Goal: Task Accomplishment & Management: Use online tool/utility

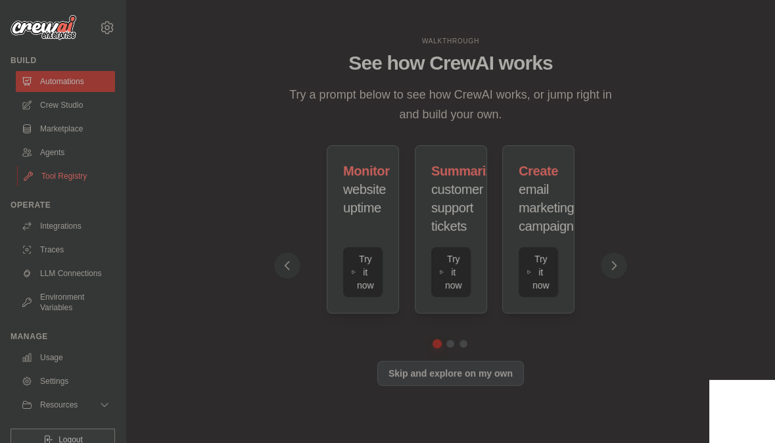
click at [53, 166] on link "Tool Registry" at bounding box center [66, 176] width 99 height 21
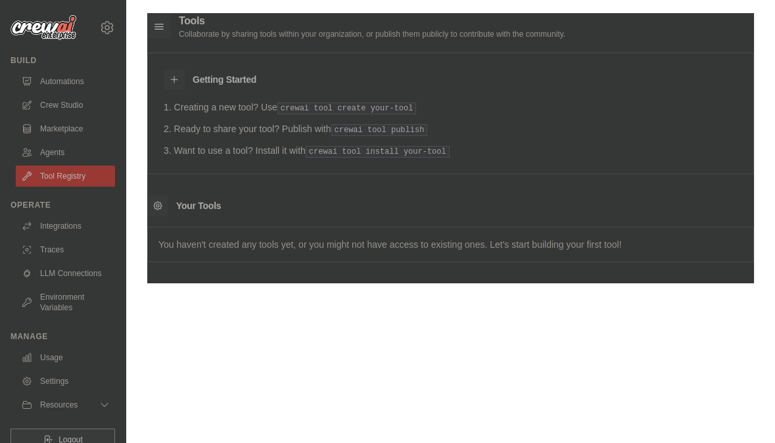
click at [53, 166] on link "Tool Registry" at bounding box center [65, 176] width 99 height 21
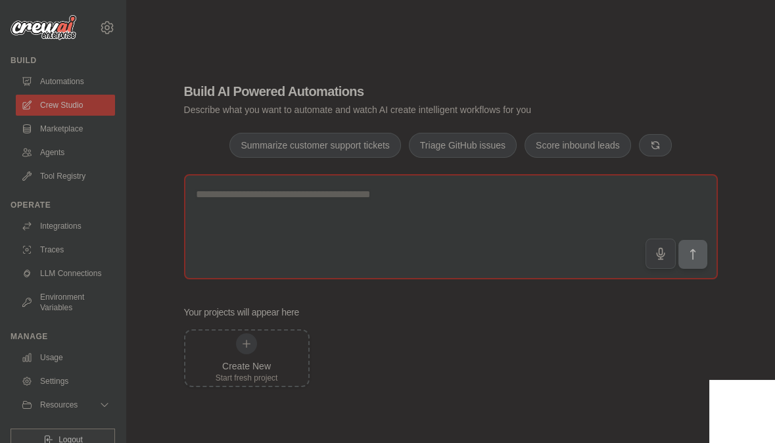
click at [431, 193] on textarea at bounding box center [451, 226] width 534 height 105
click at [268, 217] on textarea at bounding box center [451, 226] width 534 height 105
click at [47, 71] on link "Automations" at bounding box center [66, 81] width 99 height 21
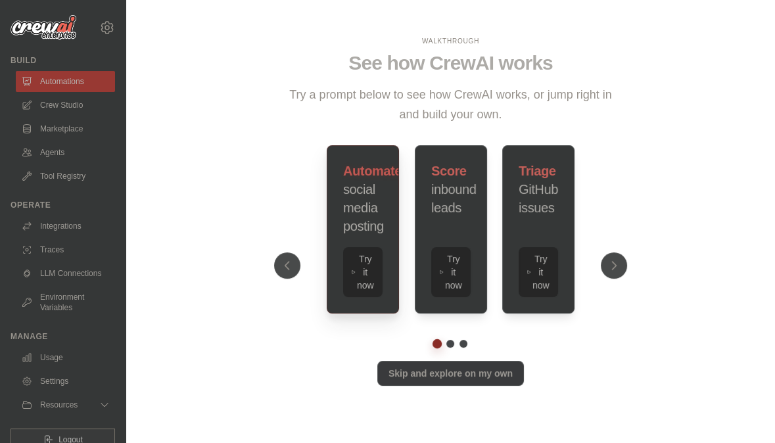
click at [343, 203] on h3 "Automate social media posting" at bounding box center [362, 199] width 39 height 74
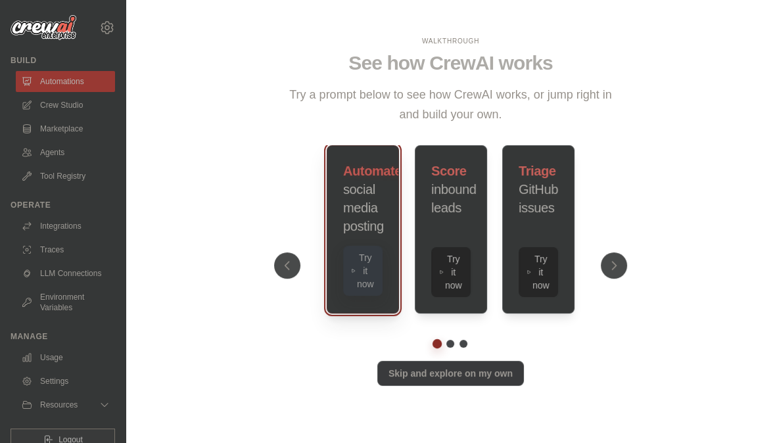
click at [350, 269] on button "Try it now" at bounding box center [362, 271] width 39 height 50
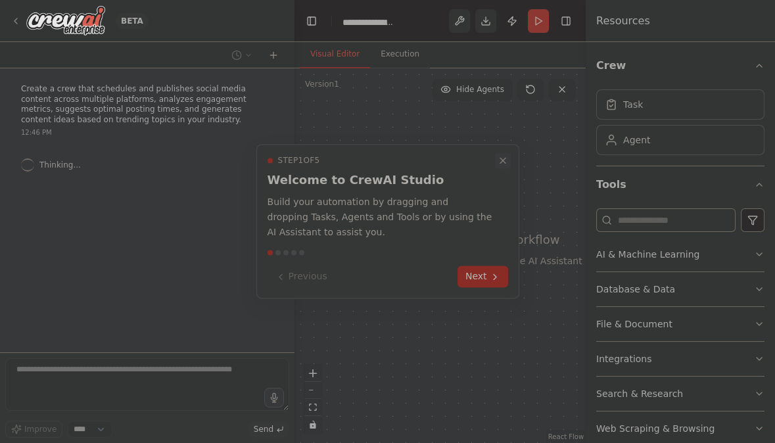
click at [503, 163] on icon "Close walkthrough" at bounding box center [503, 160] width 5 height 5
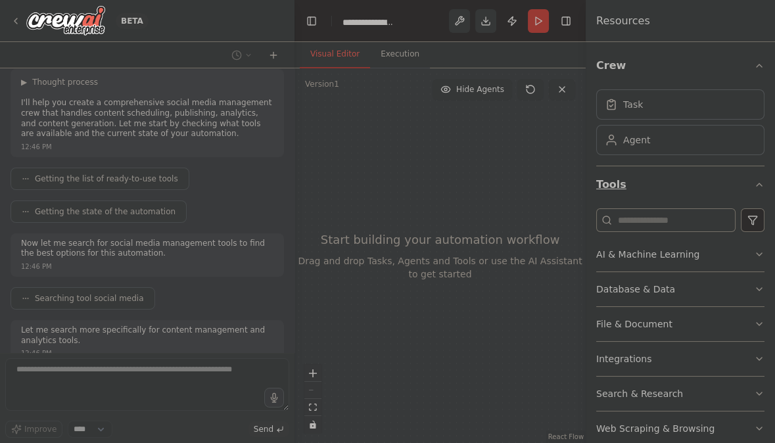
scroll to position [109, 0]
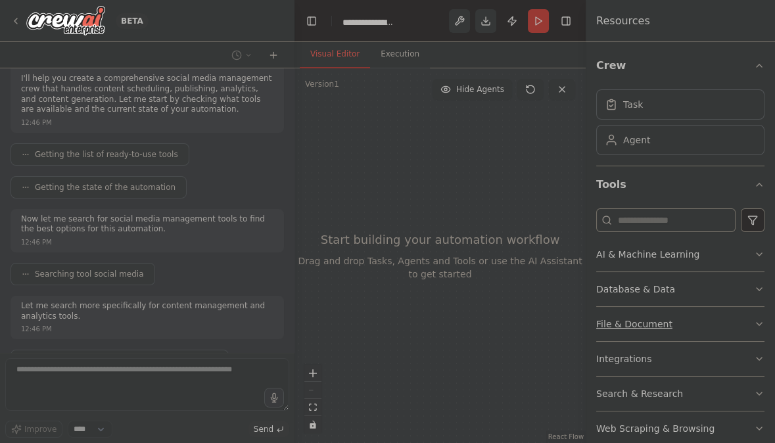
click at [695, 307] on button "File & Document" at bounding box center [681, 324] width 168 height 34
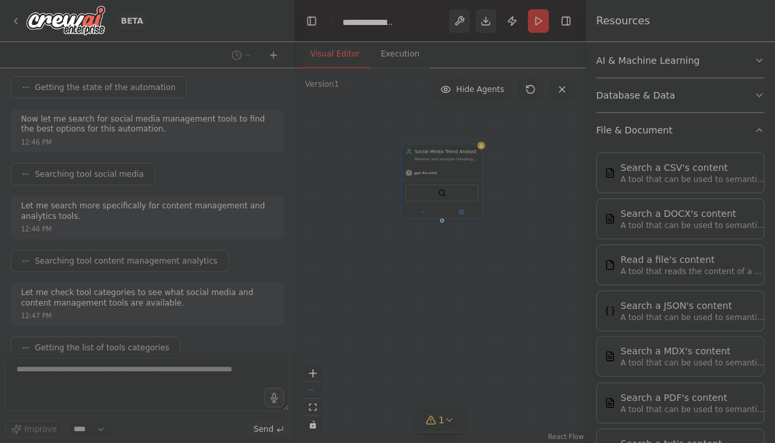
scroll to position [216, 0]
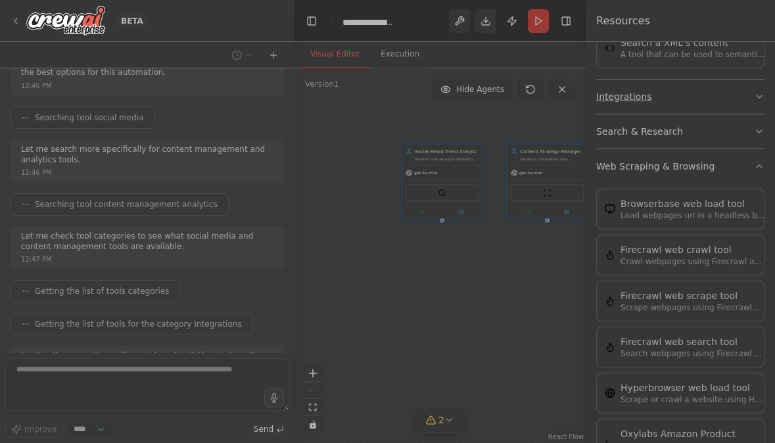
scroll to position [716, 0]
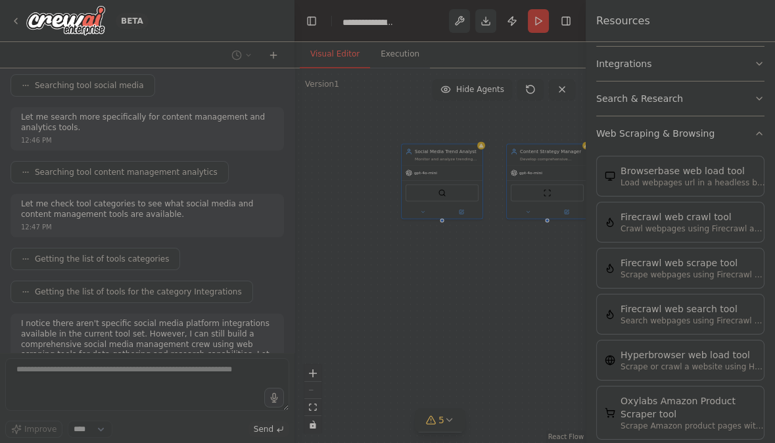
scroll to position [672, 0]
drag, startPoint x: 524, startPoint y: 233, endPoint x: 437, endPoint y: 261, distance: 91.1
click at [437, 261] on div "Social Media Trend Analyst Monitor and analyze trending topics, hashtags, and c…" at bounding box center [440, 255] width 291 height 375
drag, startPoint x: 437, startPoint y: 261, endPoint x: 389, endPoint y: 260, distance: 48.0
click at [389, 260] on div "Social Media Trend Analyst Monitor and analyze trending topics, hashtags, and c…" at bounding box center [440, 255] width 291 height 375
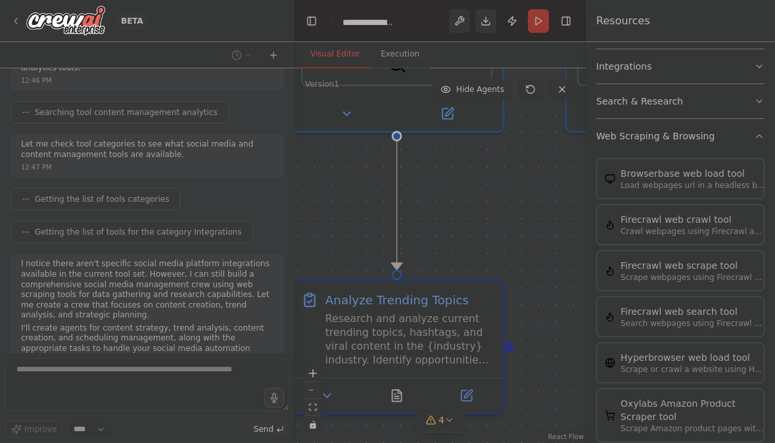
scroll to position [381, 0]
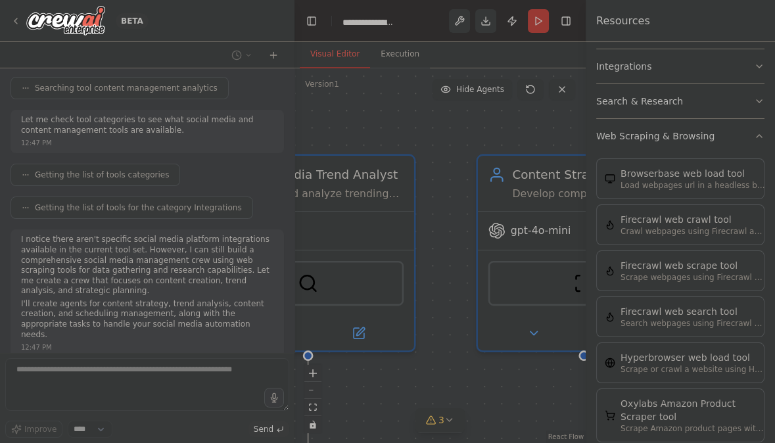
drag, startPoint x: 330, startPoint y: 292, endPoint x: 525, endPoint y: 495, distance: 281.4
click at [525, 443] on html "BETA Create a crew that schedules and publishes social media content across mul…" at bounding box center [387, 221] width 775 height 443
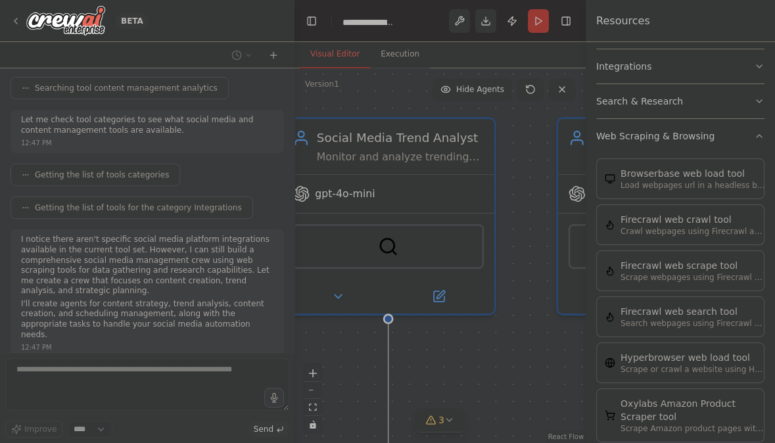
drag, startPoint x: 446, startPoint y: 355, endPoint x: 526, endPoint y: 318, distance: 88.3
click at [526, 318] on div ".deletable-edge-delete-btn { width: 20px; height: 20px; border: 0px solid #ffff…" at bounding box center [440, 255] width 291 height 375
click at [412, 221] on div "SerperDevTool" at bounding box center [388, 243] width 191 height 45
click at [451, 283] on button at bounding box center [438, 293] width 97 height 20
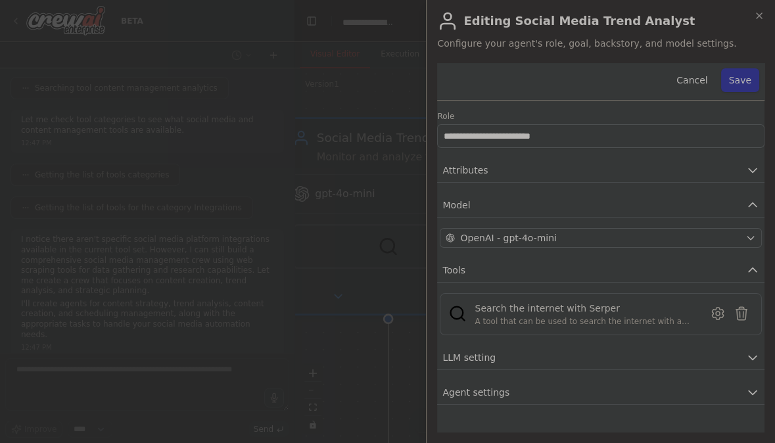
scroll to position [406, 0]
click at [692, 159] on button "Attributes" at bounding box center [601, 171] width 328 height 24
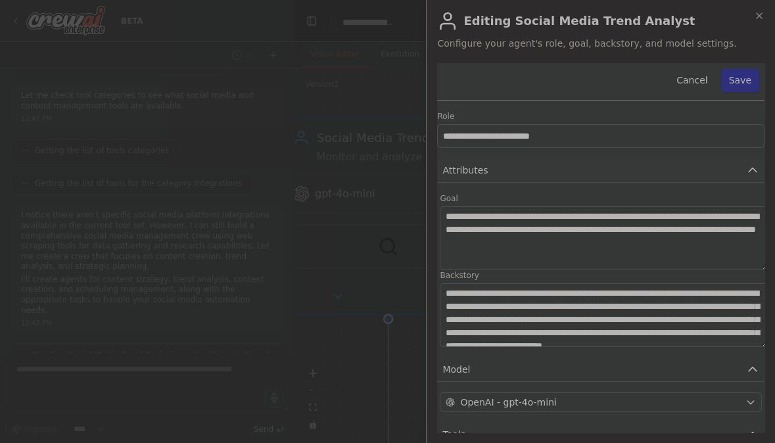
click at [692, 159] on button "Attributes" at bounding box center [601, 171] width 328 height 24
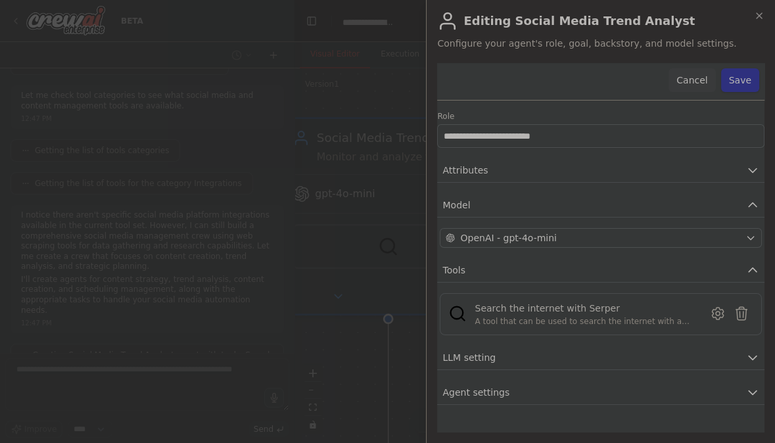
click at [716, 68] on button "Cancel" at bounding box center [692, 80] width 47 height 24
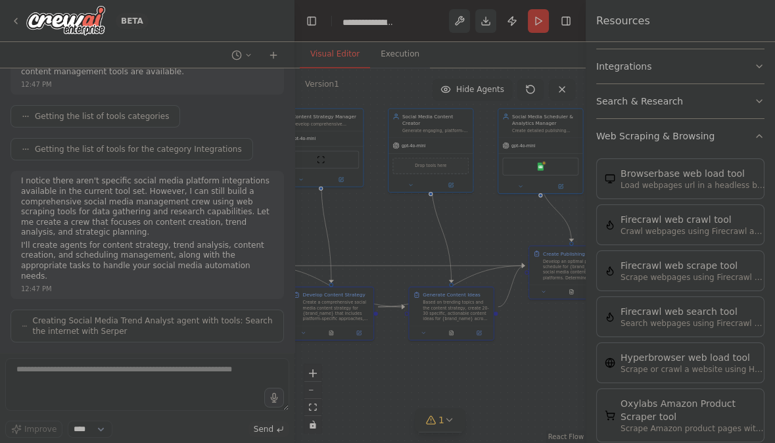
scroll to position [490, 0]
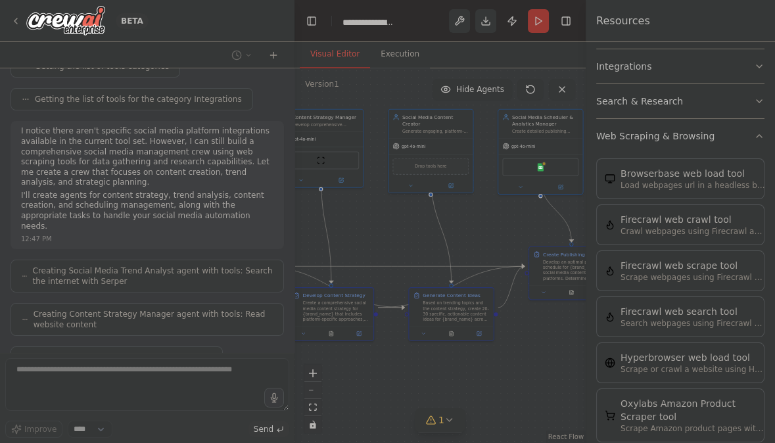
drag, startPoint x: 529, startPoint y: 317, endPoint x: 273, endPoint y: 192, distance: 285.3
click at [273, 192] on div "BETA Create a crew that schedules and publishes social media content across mul…" at bounding box center [387, 221] width 775 height 443
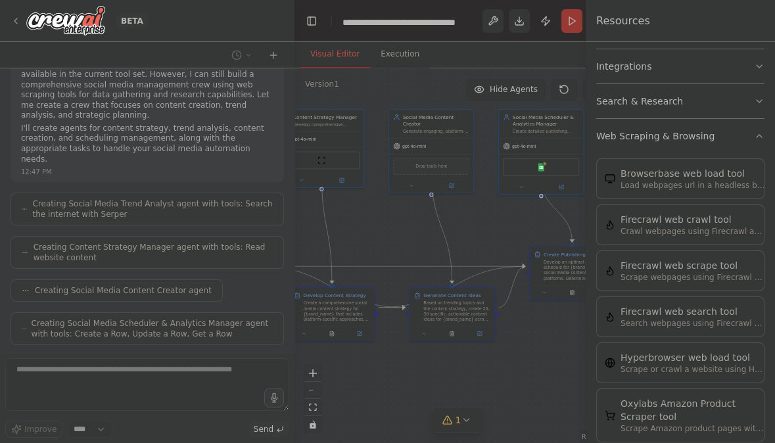
scroll to position [565, 0]
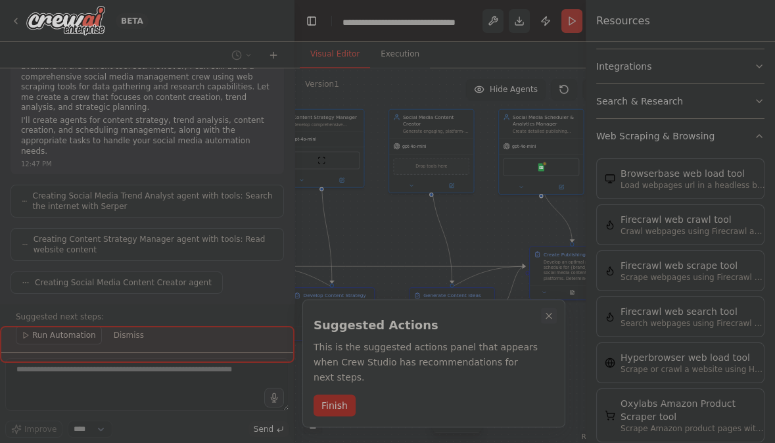
click at [550, 314] on icon "Close walkthrough" at bounding box center [549, 316] width 11 height 11
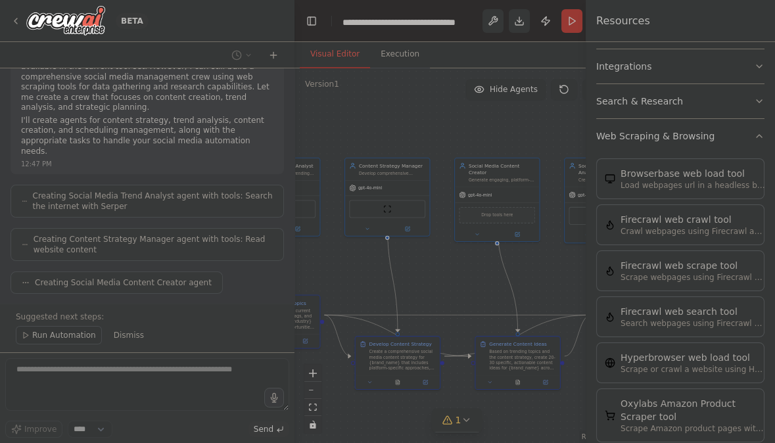
drag, startPoint x: 489, startPoint y: 341, endPoint x: 555, endPoint y: 391, distance: 83.1
click at [555, 391] on div ".deletable-edge-delete-btn { width: 20px; height: 20px; border: 0px solid #ffff…" at bounding box center [457, 255] width 325 height 375
click at [408, 349] on div "Create a comprehensive social media content strategy for {brand_name} that incl…" at bounding box center [407, 360] width 66 height 22
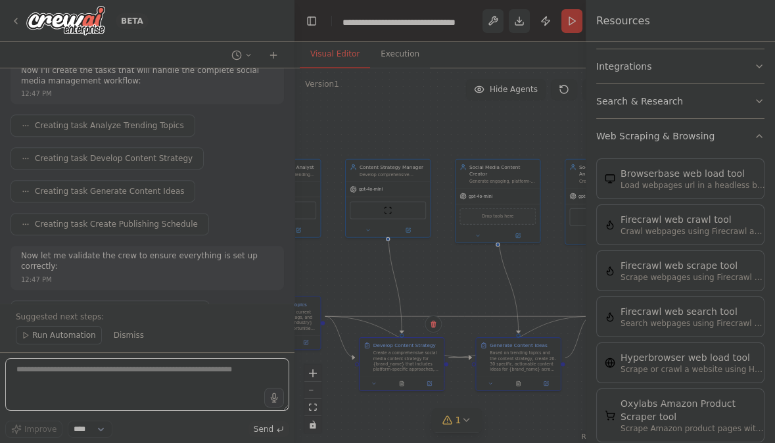
scroll to position [843, 0]
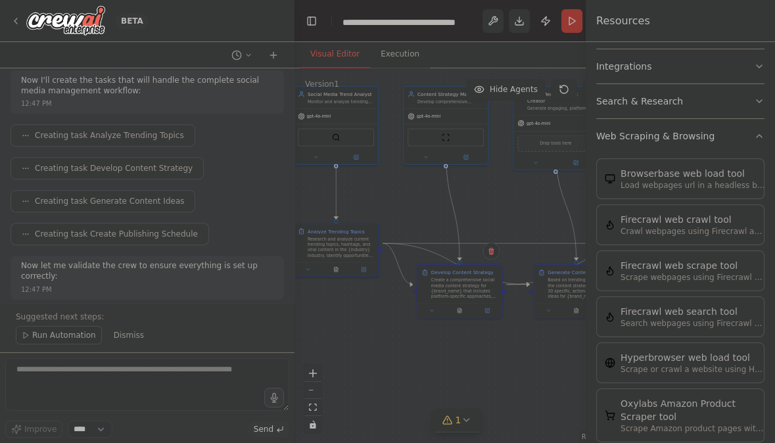
drag, startPoint x: 430, startPoint y: 247, endPoint x: 531, endPoint y: 185, distance: 118.1
click at [531, 185] on div ".deletable-edge-delete-btn { width: 20px; height: 20px; border: 0px solid #ffff…" at bounding box center [457, 255] width 325 height 375
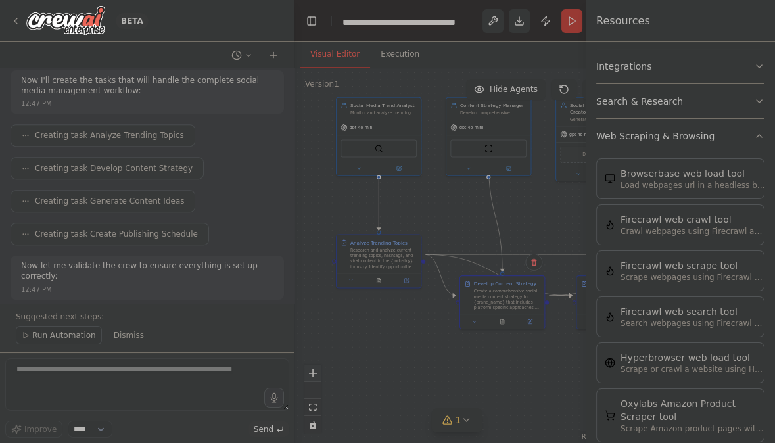
click at [316, 377] on icon "zoom in" at bounding box center [313, 374] width 8 height 8
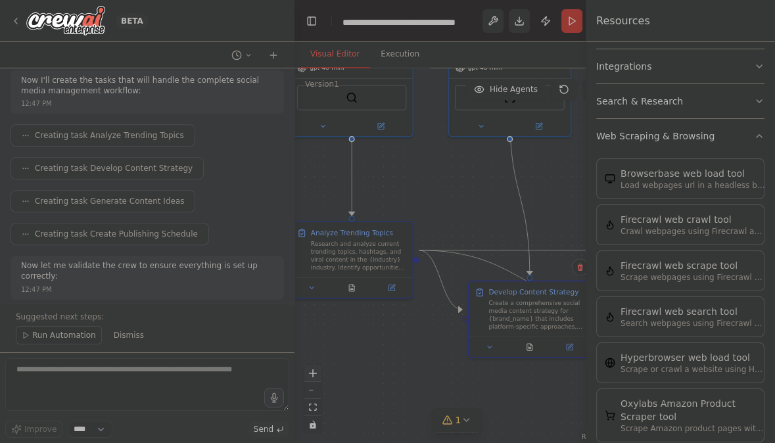
click at [316, 377] on icon "zoom in" at bounding box center [313, 374] width 8 height 8
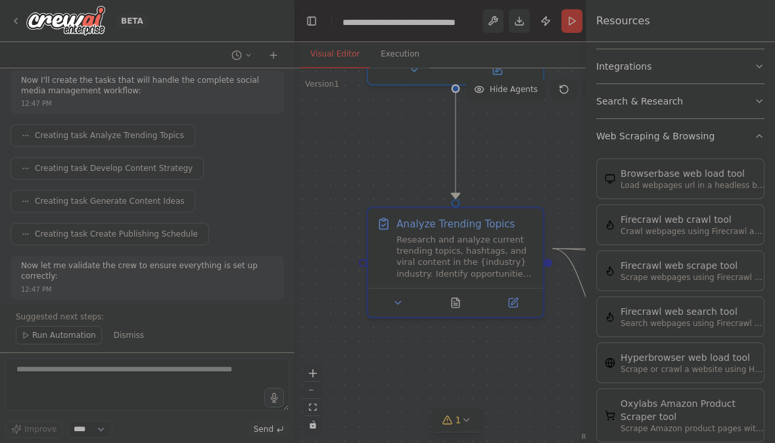
drag, startPoint x: 377, startPoint y: 320, endPoint x: 520, endPoint y: 324, distance: 142.8
click at [520, 324] on div ".deletable-edge-delete-btn { width: 20px; height: 20px; border: 0px solid #ffff…" at bounding box center [457, 255] width 325 height 375
click at [487, 231] on div "Research and analyze current trending topics, hashtags, and viral content in th…" at bounding box center [466, 253] width 138 height 45
click at [456, 214] on div "Analyze Trending Topics" at bounding box center [456, 221] width 118 height 14
click at [399, 295] on icon at bounding box center [398, 300] width 11 height 11
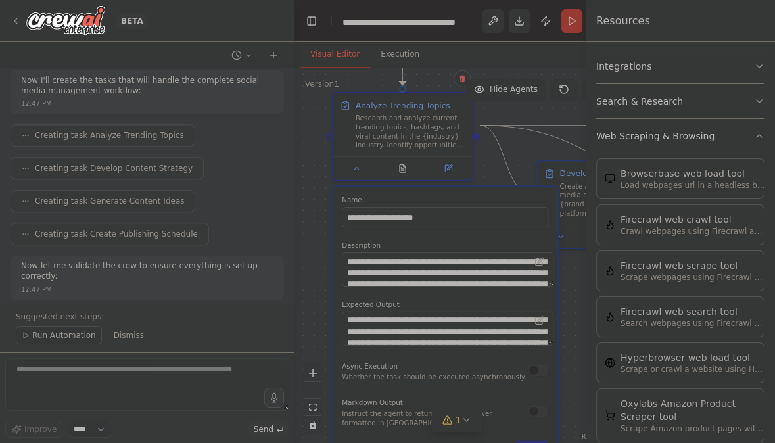
drag, startPoint x: 324, startPoint y: 291, endPoint x: 295, endPoint y: 155, distance: 139.8
click at [295, 155] on div ".deletable-edge-delete-btn { width: 20px; height: 20px; border: 0px solid #ffff…" at bounding box center [457, 255] width 325 height 375
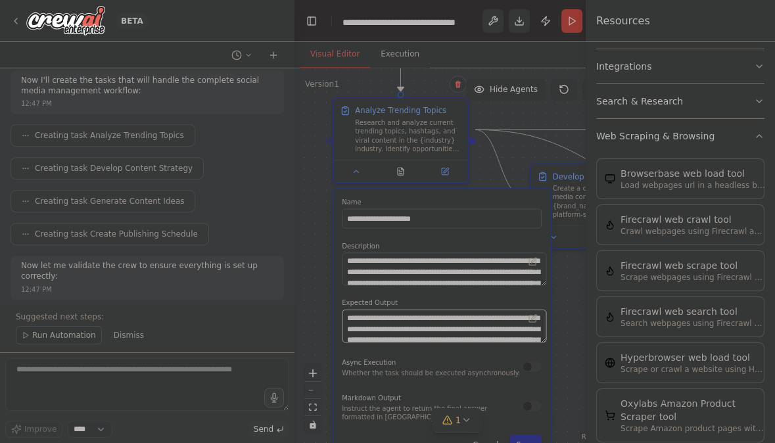
click at [419, 310] on textarea "**********" at bounding box center [444, 326] width 205 height 33
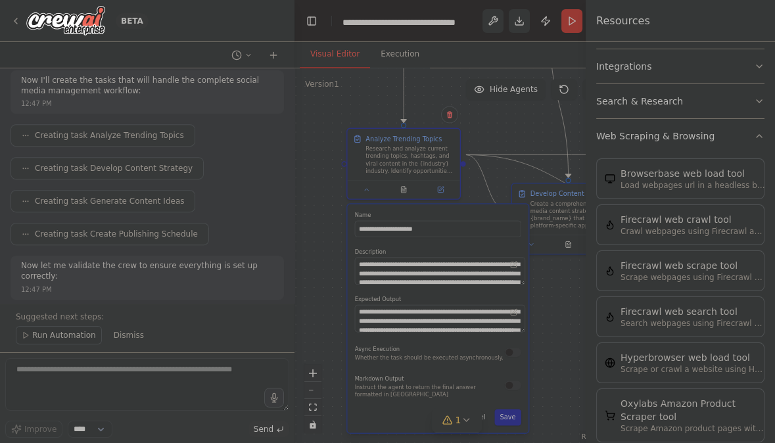
click at [516, 373] on div "Markdown Output Instruct the agent to return the final answer formatted in Mark…" at bounding box center [438, 386] width 166 height 26
click at [524, 320] on div "**********" at bounding box center [437, 319] width 181 height 229
click at [520, 381] on button "button" at bounding box center [513, 385] width 16 height 9
click at [522, 409] on button "Save" at bounding box center [508, 417] width 27 height 16
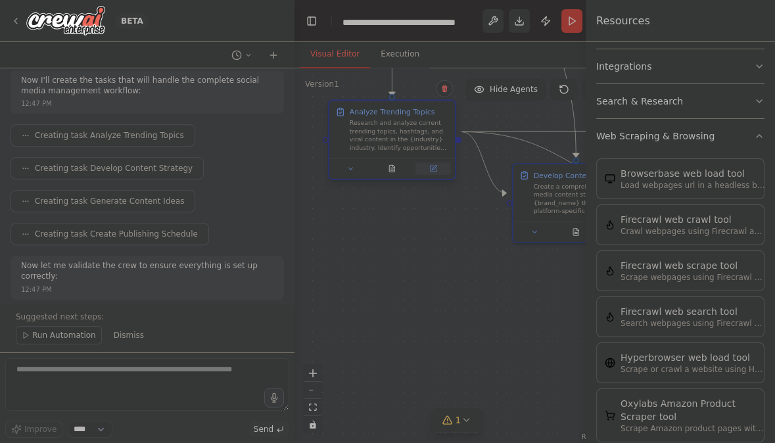
click at [418, 162] on button at bounding box center [433, 168] width 35 height 12
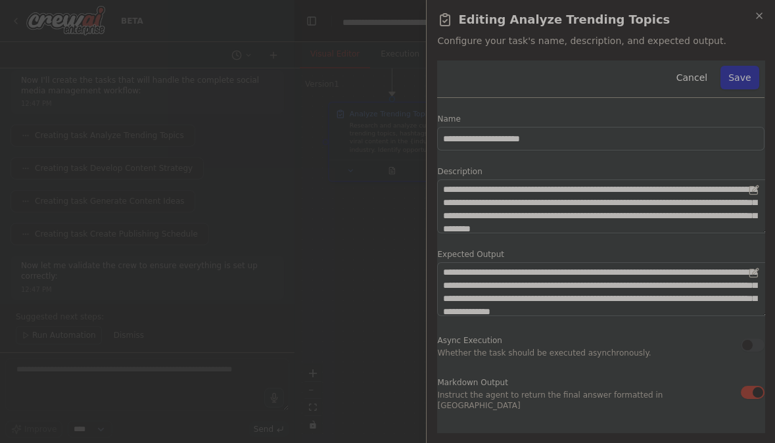
click at [378, 224] on div at bounding box center [387, 221] width 775 height 443
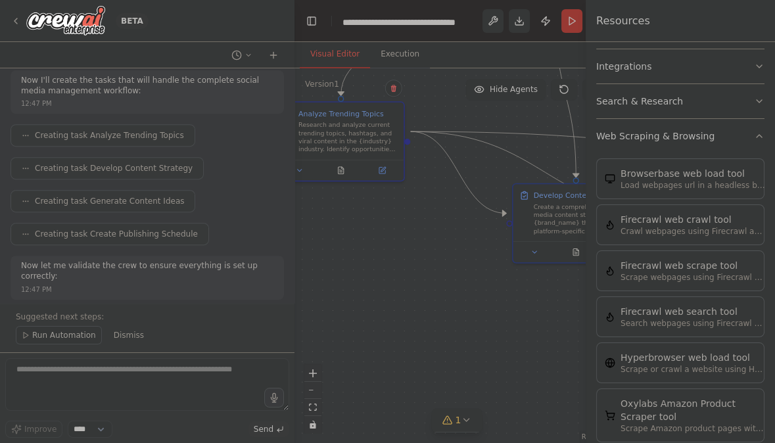
drag, startPoint x: 421, startPoint y: 84, endPoint x: 367, endPoint y: 81, distance: 54.0
click at [367, 81] on div ".deletable-edge-delete-btn { width: 20px; height: 20px; border: 0px solid #ffff…" at bounding box center [457, 255] width 325 height 375
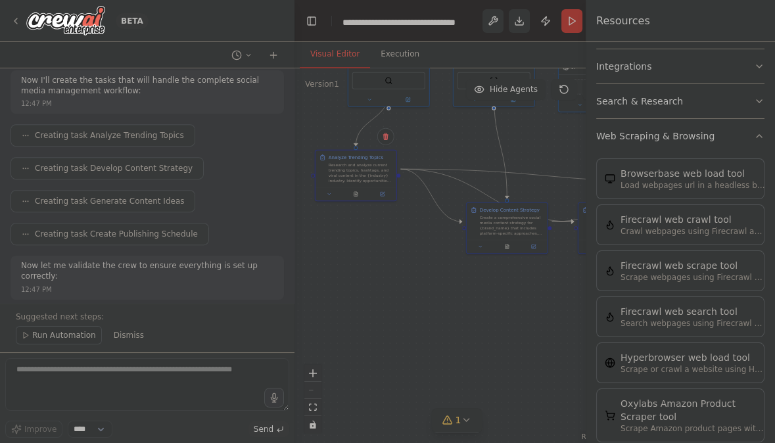
drag, startPoint x: 376, startPoint y: 175, endPoint x: 400, endPoint y: 326, distance: 152.5
click at [400, 326] on div ".deletable-edge-delete-btn { width: 20px; height: 20px; border: 0px solid #ffff…" at bounding box center [457, 255] width 325 height 375
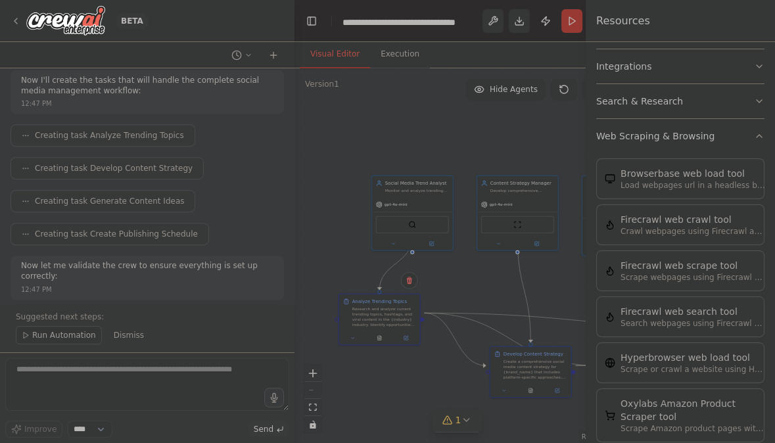
click at [449, 417] on button "1" at bounding box center [456, 420] width 51 height 24
click at [483, 410] on span "Google Sheets integration is not connected. Please connect before using it." at bounding box center [465, 409] width 126 height 32
click at [505, 375] on button at bounding box center [516, 367] width 22 height 16
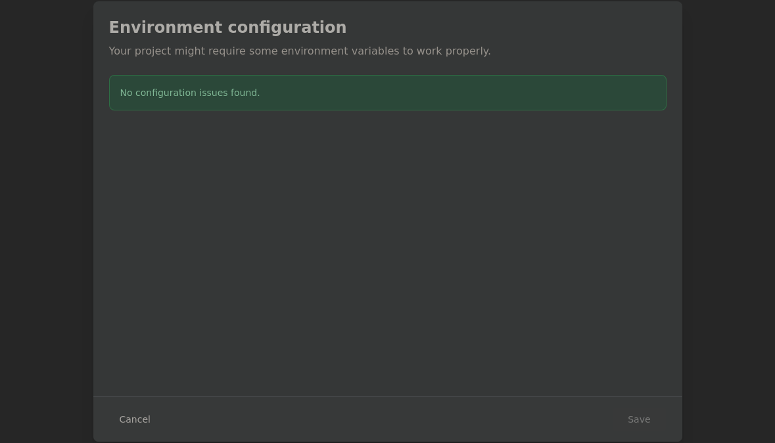
click at [161, 426] on button "Cancel" at bounding box center [135, 420] width 52 height 24
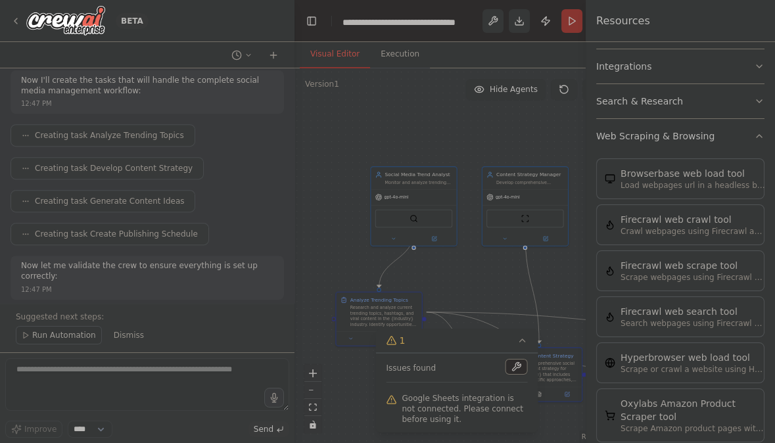
click at [562, 11] on button "Run" at bounding box center [572, 21] width 21 height 24
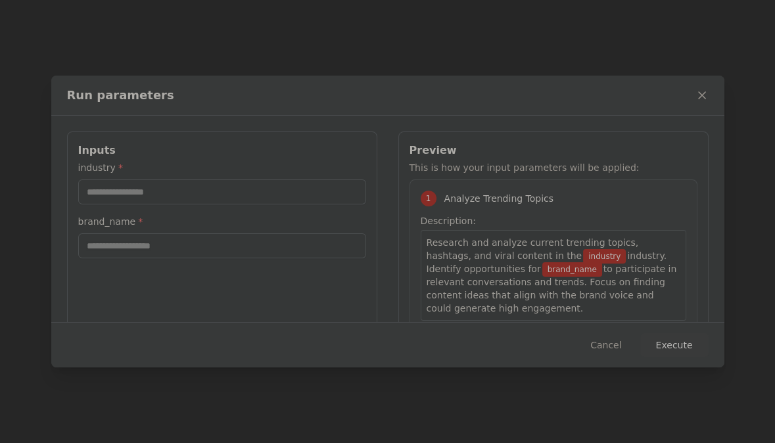
click at [696, 89] on icon at bounding box center [702, 95] width 13 height 13
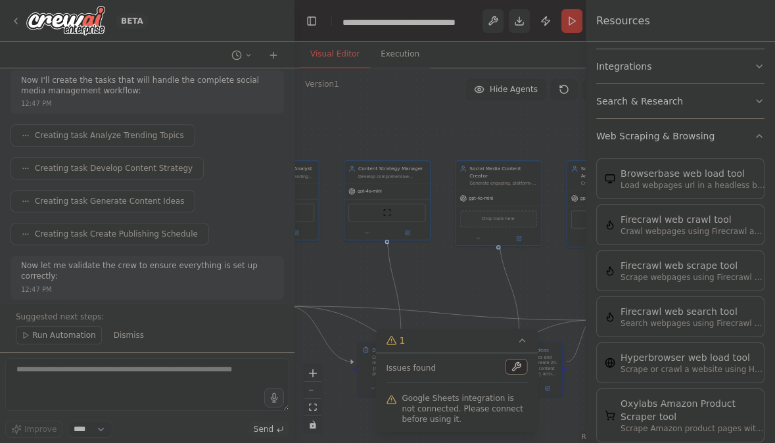
drag, startPoint x: 564, startPoint y: 260, endPoint x: 426, endPoint y: 256, distance: 138.2
click at [426, 256] on div ".deletable-edge-delete-btn { width: 20px; height: 20px; border: 0px solid #ffff…" at bounding box center [457, 255] width 325 height 375
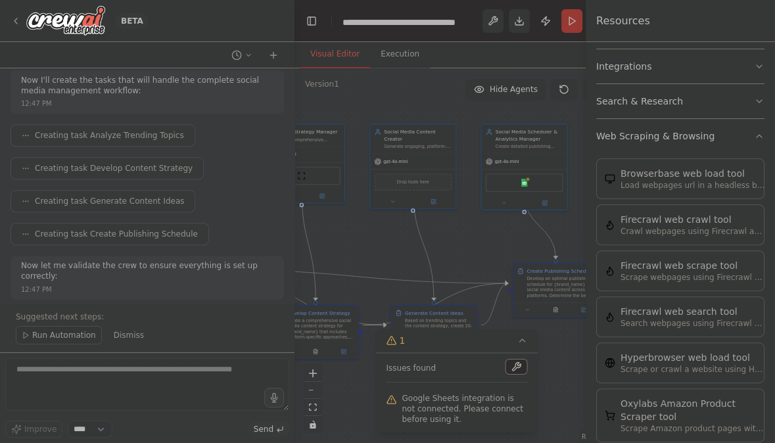
drag, startPoint x: 545, startPoint y: 235, endPoint x: 454, endPoint y: 196, distance: 99.6
click at [455, 196] on div ".deletable-edge-delete-btn { width: 20px; height: 20px; border: 0px solid #ffff…" at bounding box center [457, 255] width 325 height 375
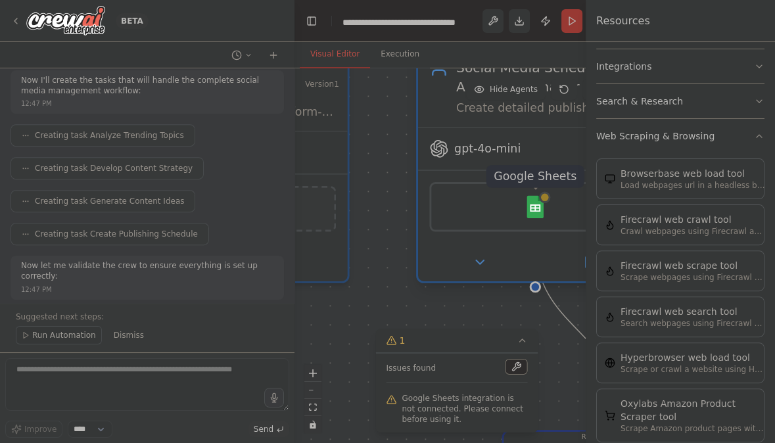
click at [543, 195] on img at bounding box center [535, 206] width 23 height 23
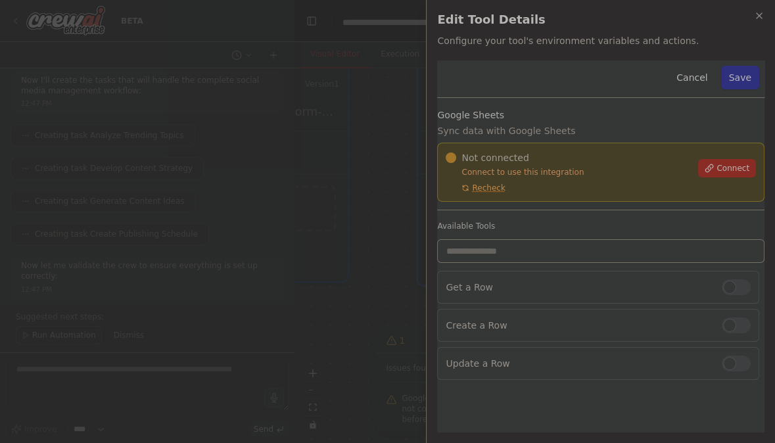
click at [423, 245] on div at bounding box center [387, 221] width 775 height 443
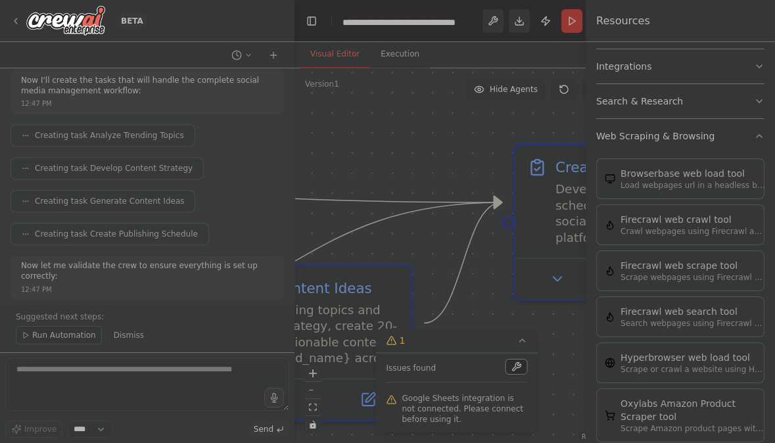
drag, startPoint x: 453, startPoint y: 284, endPoint x: 462, endPoint y: -10, distance: 294.1
click at [462, 0] on html "BETA Create a crew that schedules and publishes social media content across mul…" at bounding box center [387, 221] width 775 height 443
drag, startPoint x: 616, startPoint y: 272, endPoint x: 503, endPoint y: 256, distance: 113.7
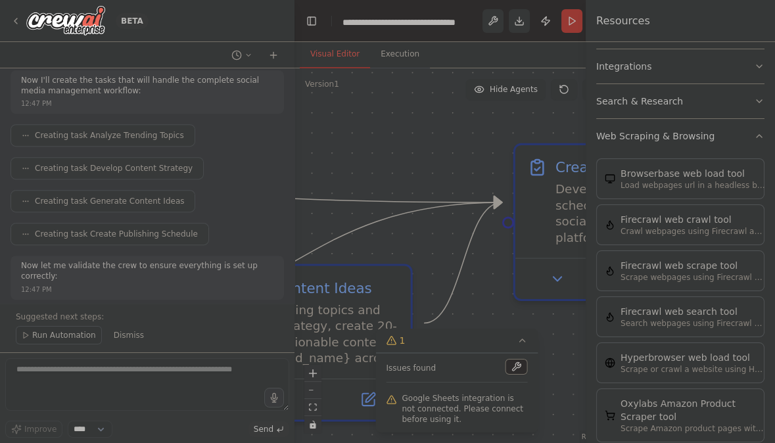
click at [503, 256] on div "BETA Create a crew that schedules and publishes social media content across mul…" at bounding box center [387, 221] width 775 height 443
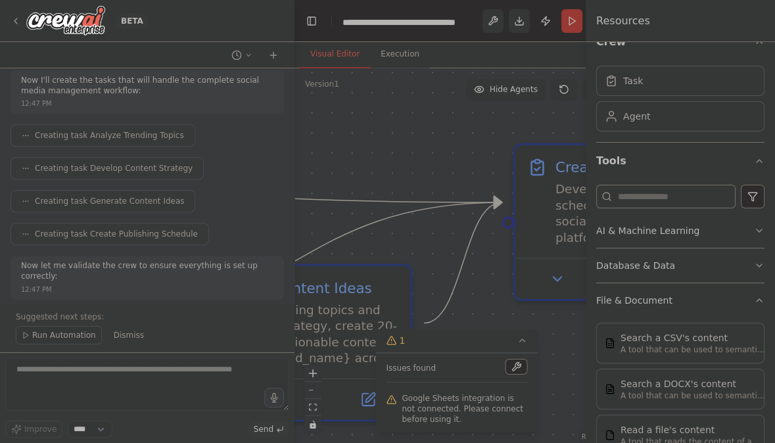
scroll to position [0, 0]
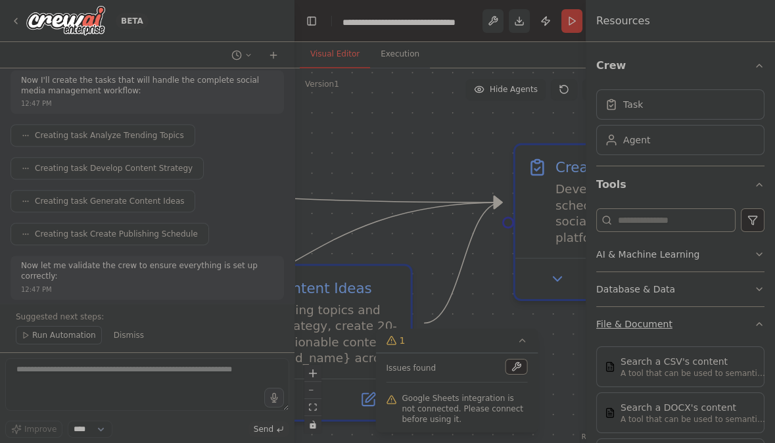
click at [765, 319] on icon "button" at bounding box center [759, 324] width 11 height 11
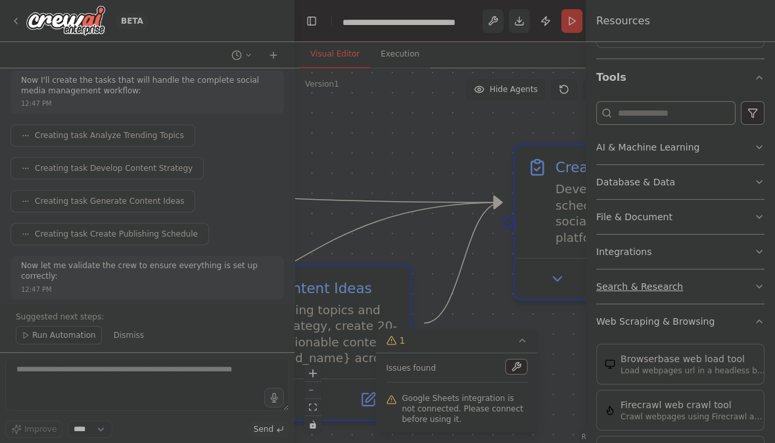
scroll to position [145, 0]
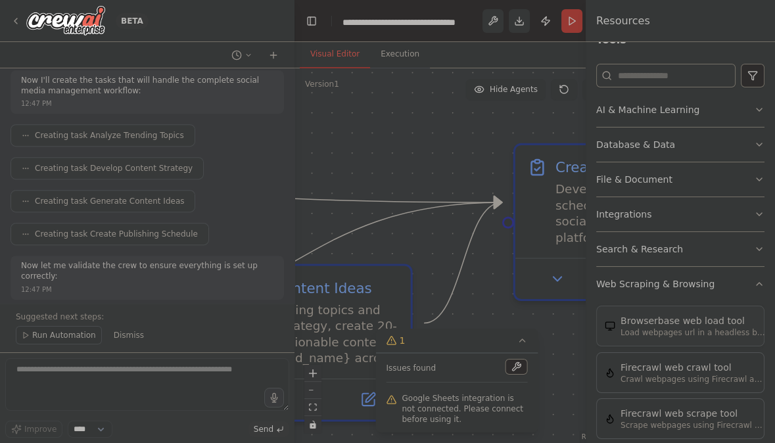
click at [636, 314] on div "Browserbase web load tool" at bounding box center [693, 320] width 145 height 13
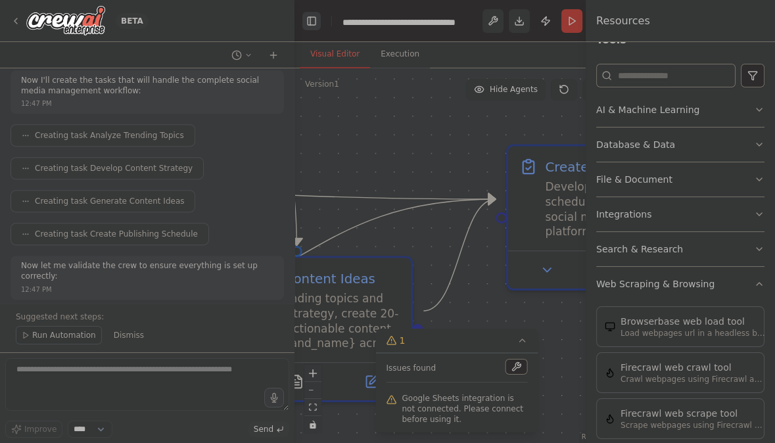
click at [303, 12] on button "Toggle Left Sidebar" at bounding box center [312, 21] width 18 height 18
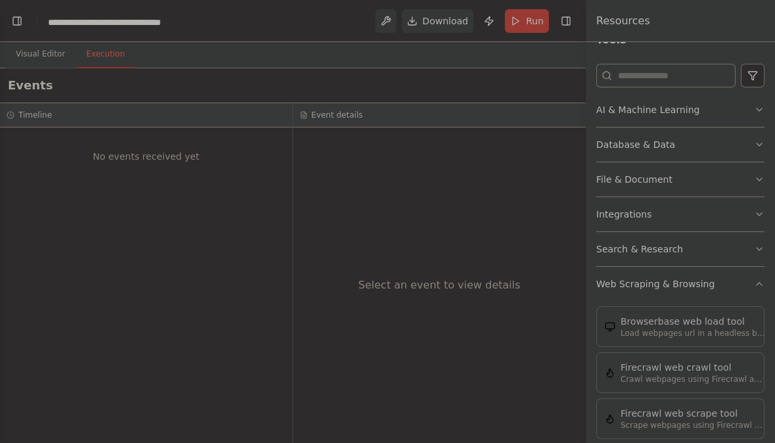
click at [83, 41] on button "Execution" at bounding box center [106, 55] width 60 height 28
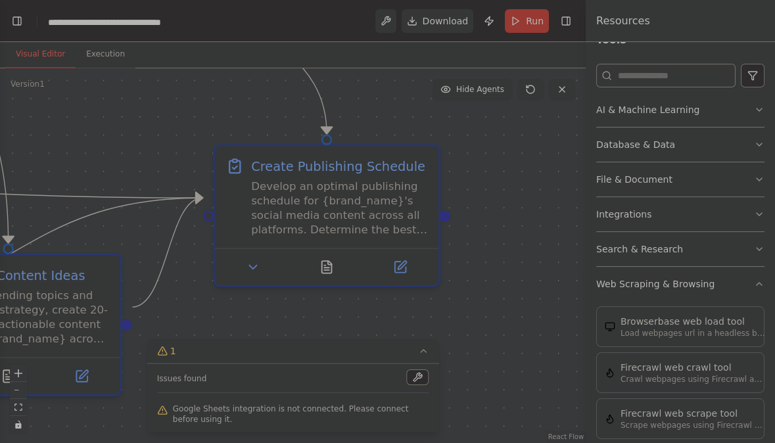
click at [20, 41] on button "Visual Editor" at bounding box center [40, 55] width 70 height 28
click at [11, 12] on button "Toggle Left Sidebar" at bounding box center [17, 21] width 18 height 18
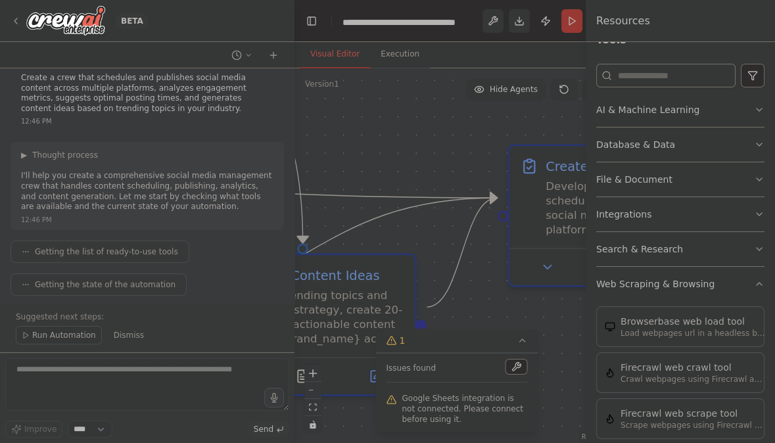
scroll to position [0, 0]
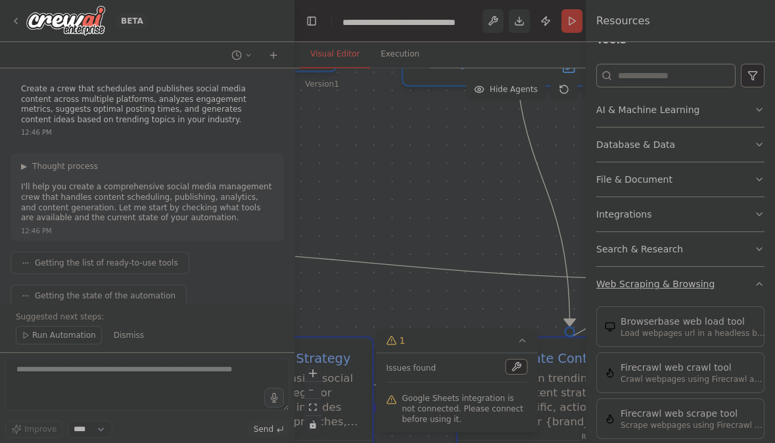
drag, startPoint x: 378, startPoint y: 109, endPoint x: 645, endPoint y: 191, distance: 278.8
click at [645, 191] on div "BETA Create a crew that schedules and publishes social media content across mul…" at bounding box center [387, 221] width 775 height 443
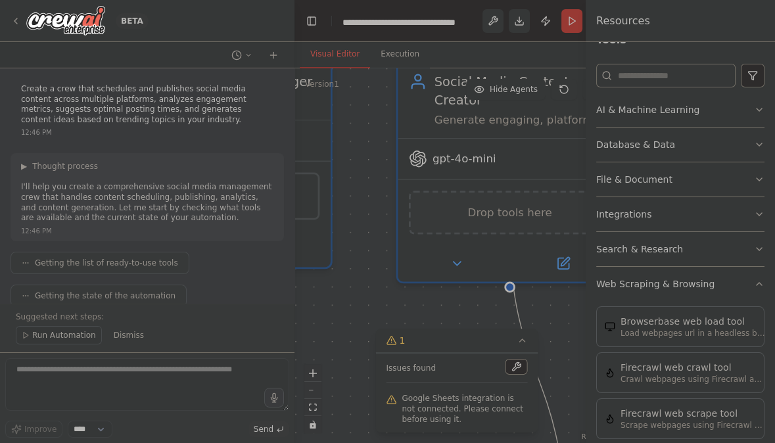
drag, startPoint x: 434, startPoint y: 164, endPoint x: 431, endPoint y: 394, distance: 229.6
click at [431, 394] on div "Version 1 Show Tools Hide Agents .deletable-edge-delete-btn { width: 20px; heig…" at bounding box center [457, 255] width 325 height 375
